Goal: Task Accomplishment & Management: Manage account settings

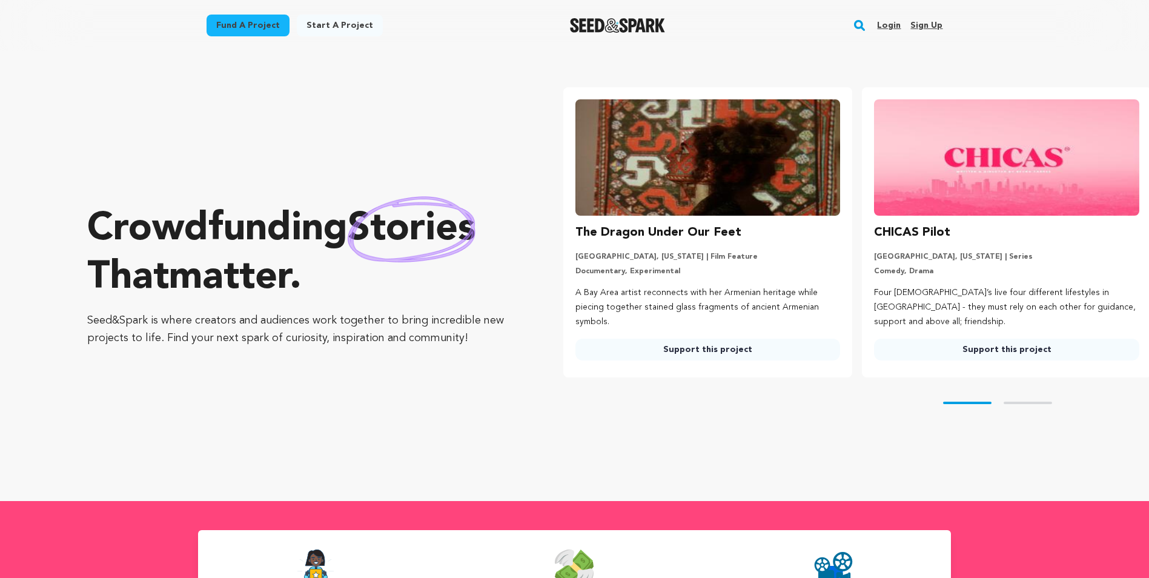
click at [895, 25] on link "Login" at bounding box center [889, 25] width 24 height 19
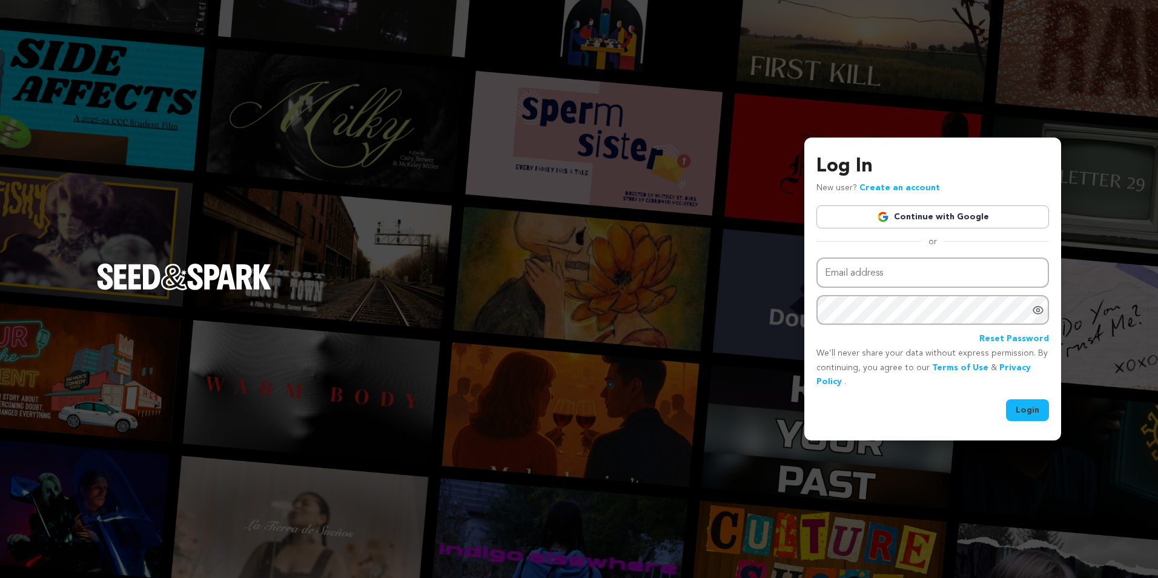
type input "darkhillsentertainments@gmail.com"
click at [1009, 410] on button "Login" at bounding box center [1027, 410] width 43 height 22
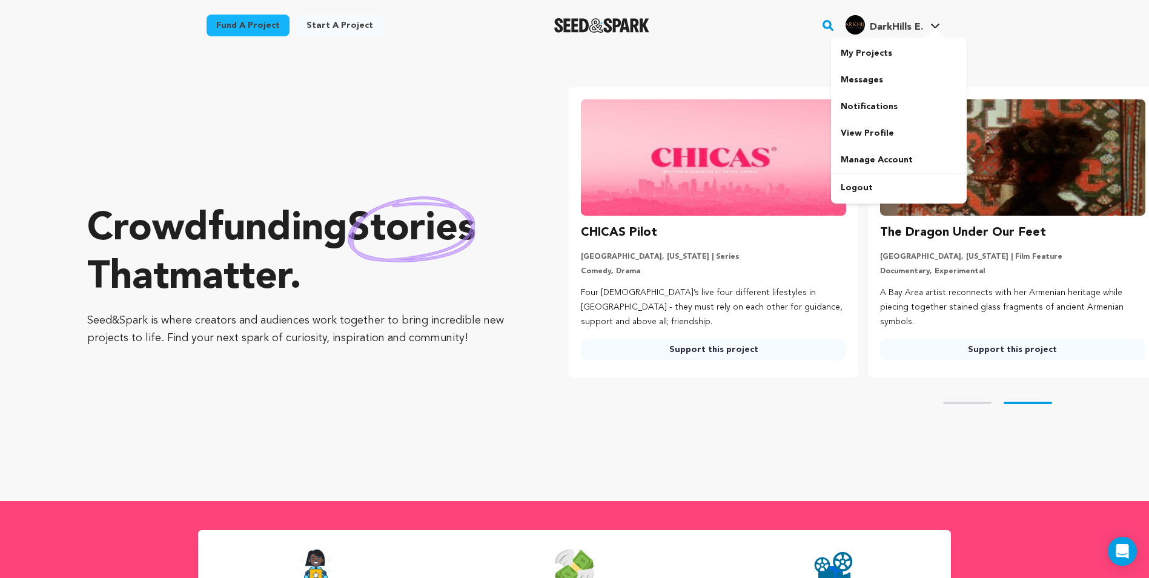
scroll to position [0, 309]
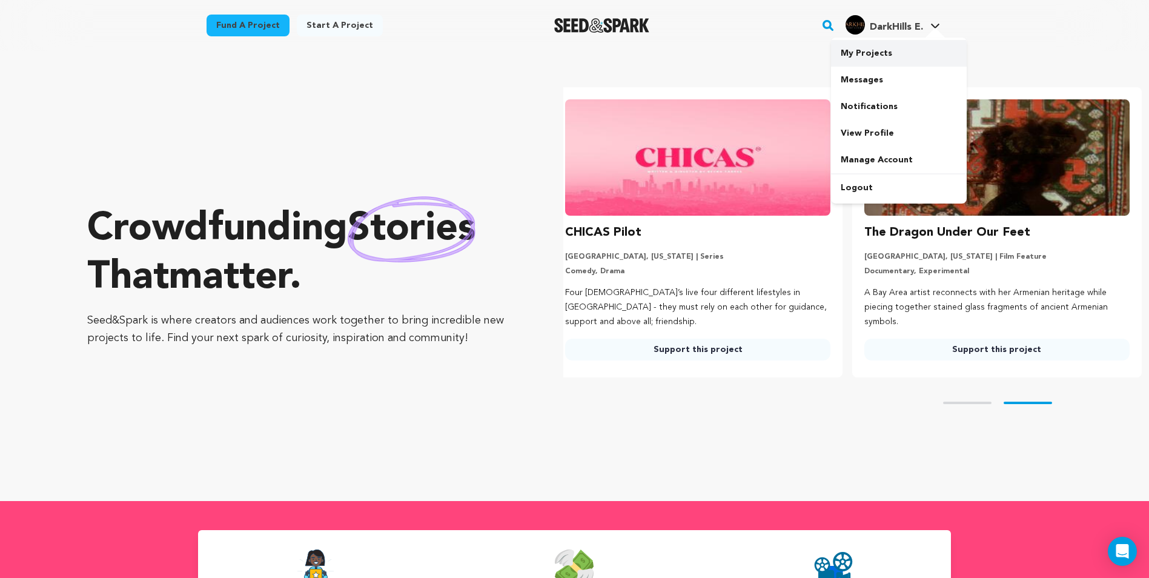
click at [861, 48] on link "My Projects" at bounding box center [899, 53] width 136 height 27
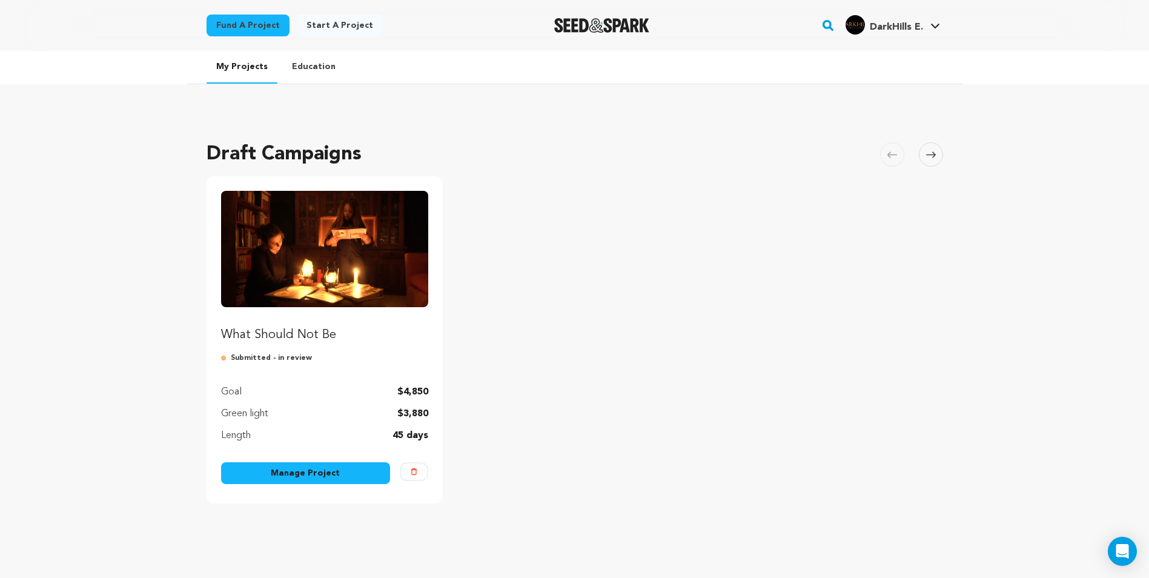
click at [228, 229] on img "Fund What Should Not Be" at bounding box center [325, 249] width 208 height 116
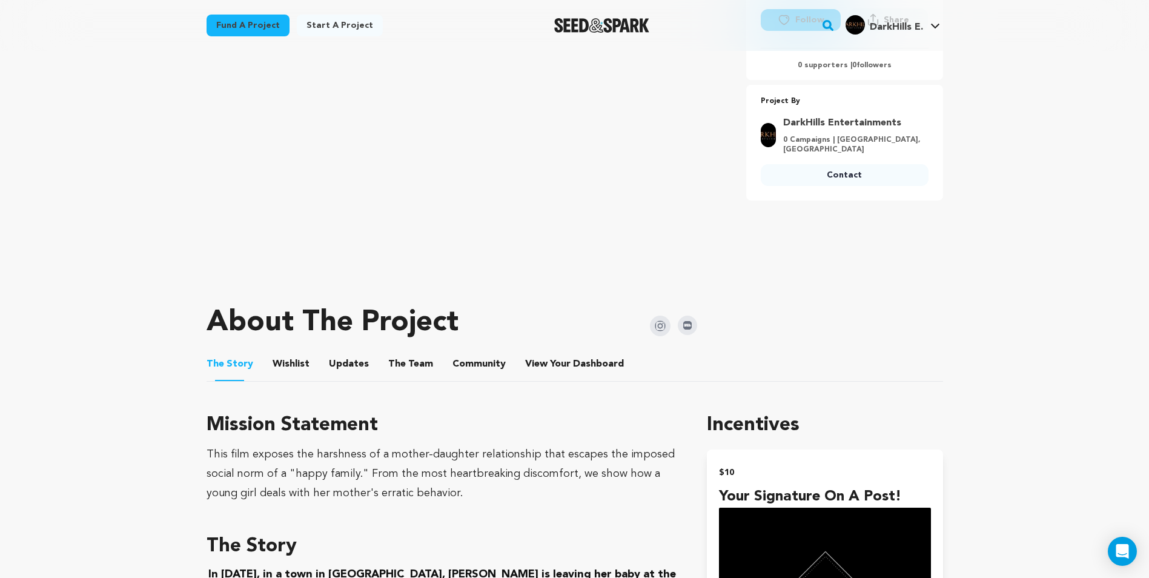
scroll to position [303, 0]
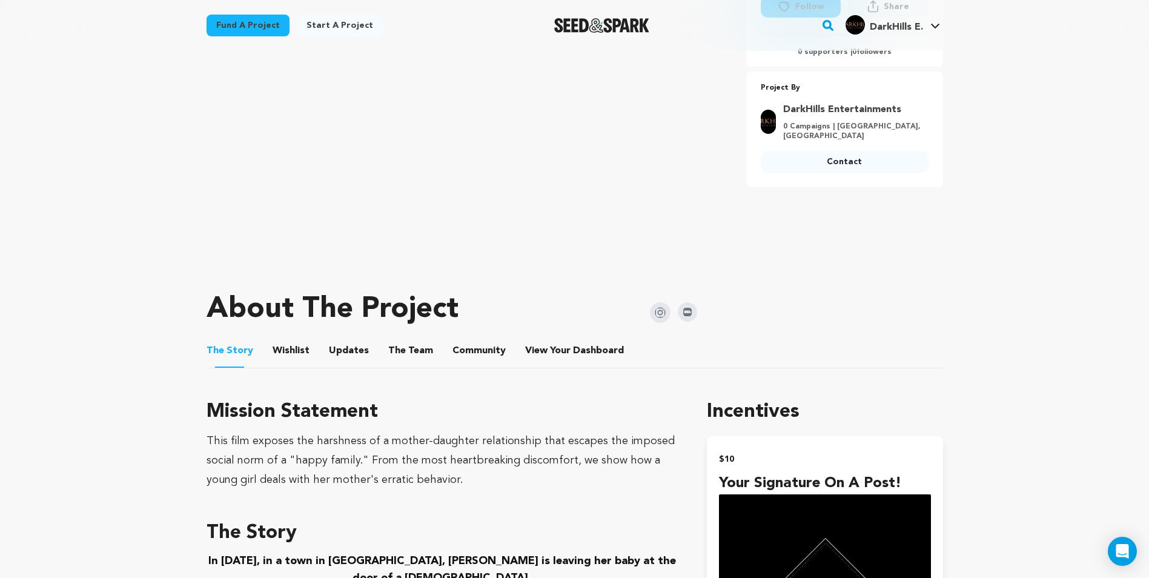
click at [527, 340] on button "View Your Dashboard" at bounding box center [539, 352] width 29 height 29
